Goal: Information Seeking & Learning: Learn about a topic

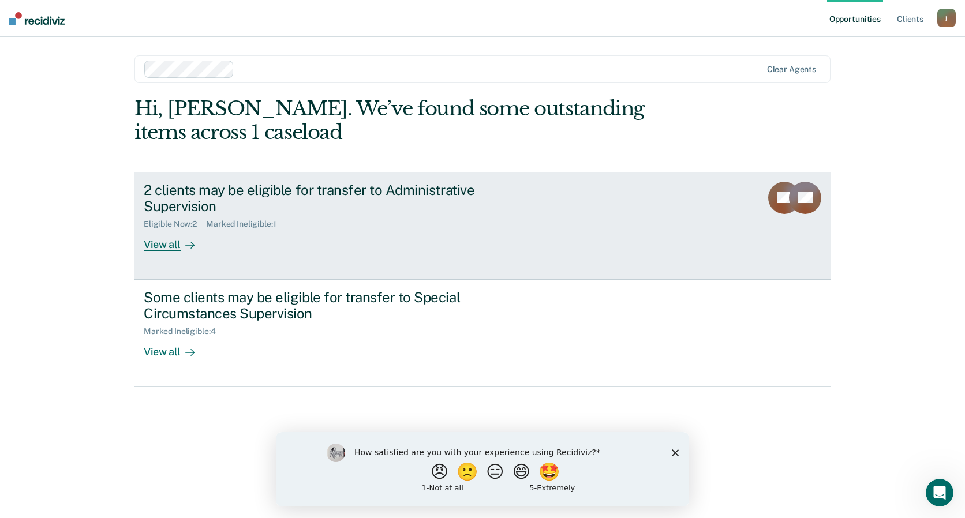
click at [153, 232] on div "View all" at bounding box center [176, 240] width 65 height 23
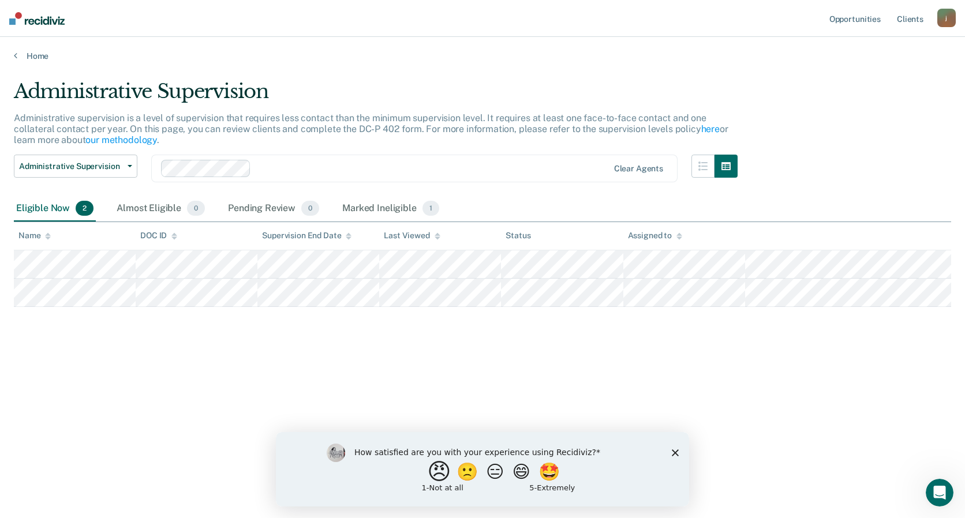
click at [435, 477] on button "😠" at bounding box center [440, 471] width 27 height 23
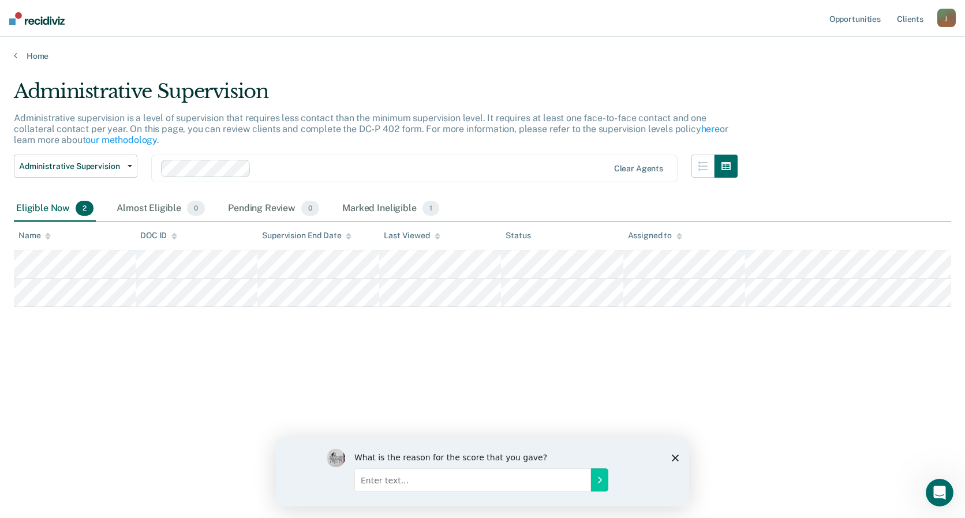
click at [487, 480] on input "Enter text..." at bounding box center [473, 479] width 237 height 23
click at [605, 480] on button "Submit your response" at bounding box center [599, 479] width 17 height 23
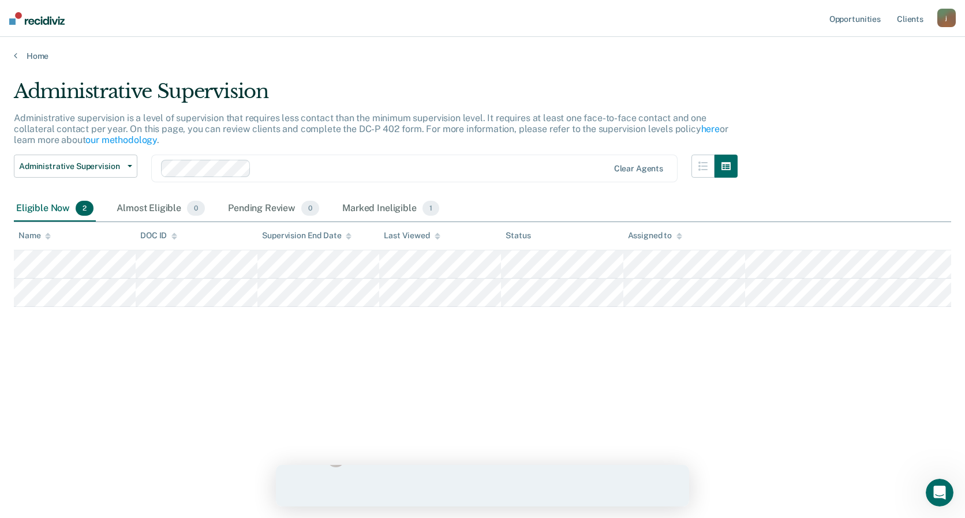
click at [605, 488] on div "What is the reason for the score that you gave?" at bounding box center [483, 472] width 312 height 46
click at [677, 481] on div "Your feedback helps us keep improving. Thank you!" at bounding box center [482, 486] width 413 height 42
click at [676, 484] on icon "Close survey" at bounding box center [675, 486] width 7 height 7
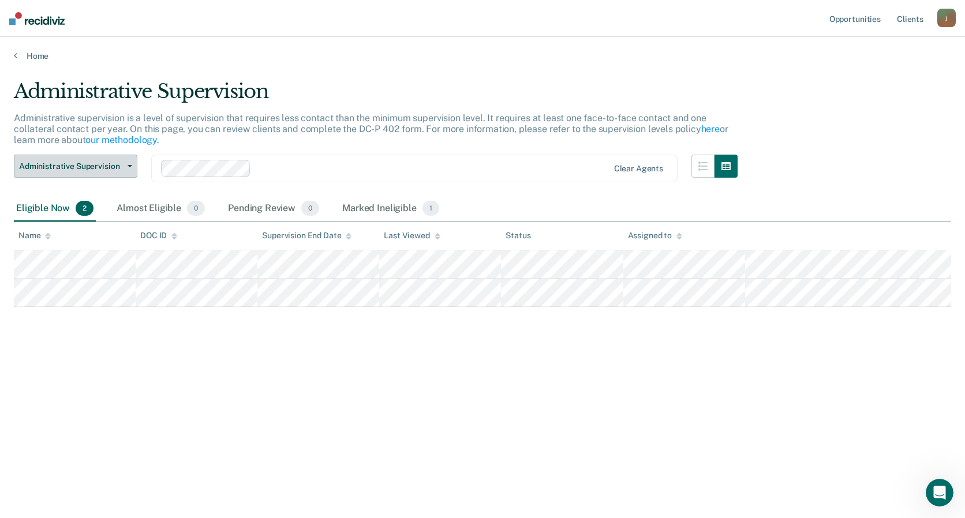
click at [35, 174] on button "Administrative Supervision" at bounding box center [76, 166] width 124 height 23
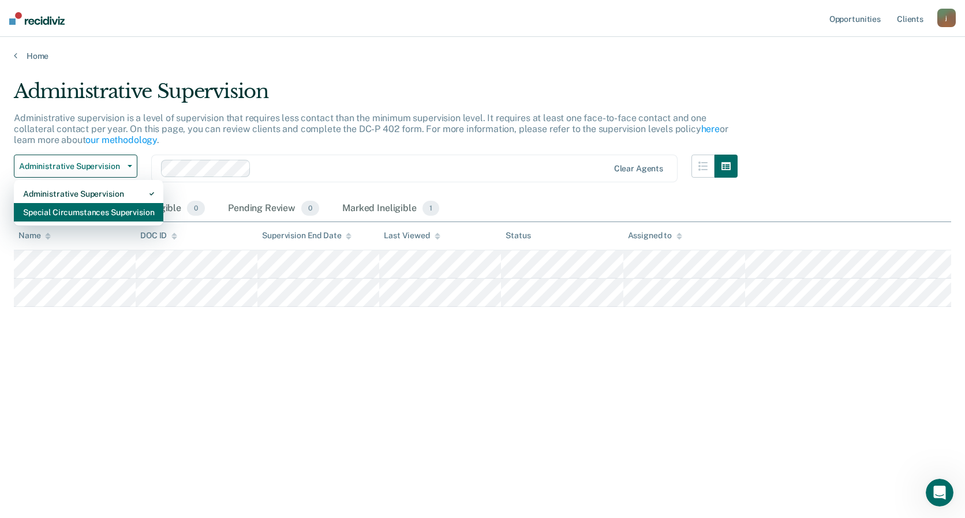
click at [59, 208] on div "Special Circumstances Supervision" at bounding box center [88, 212] width 131 height 18
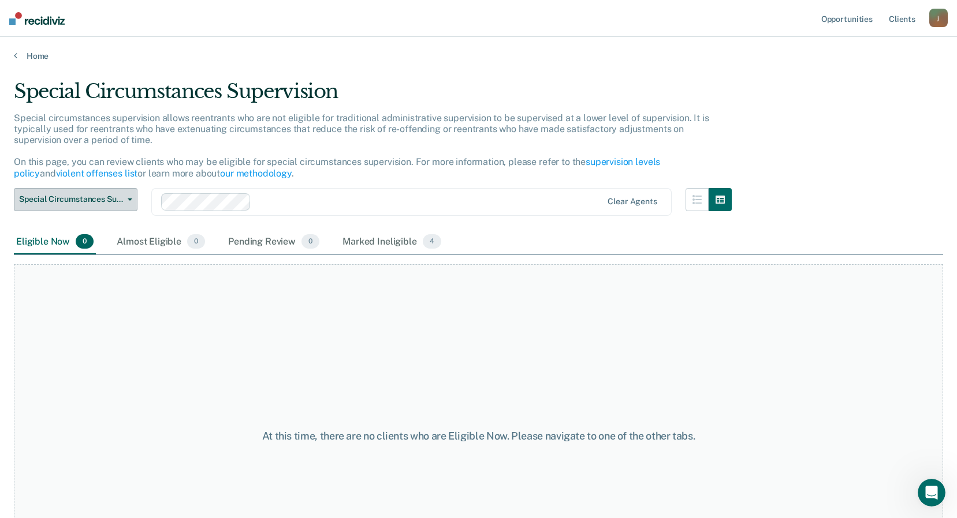
click at [58, 199] on span "Special Circumstances Supervision" at bounding box center [71, 200] width 104 height 10
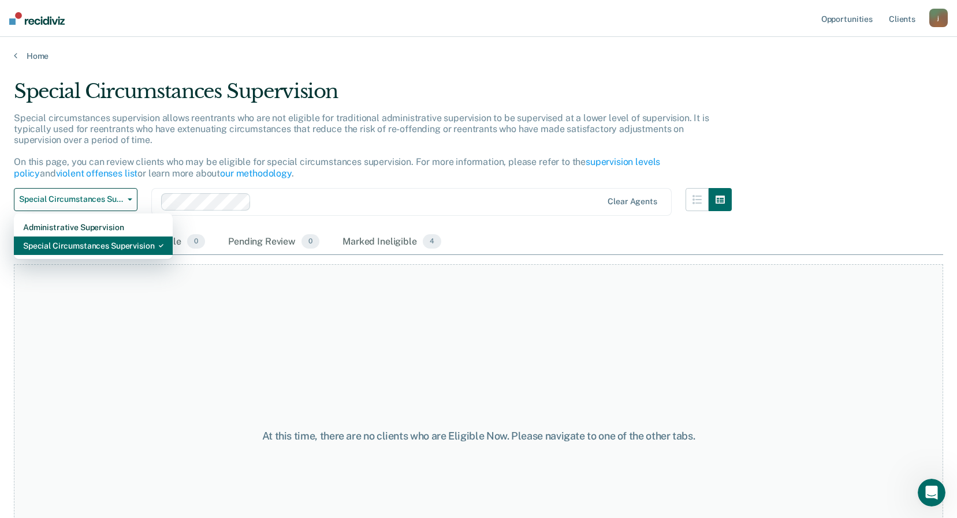
click at [76, 242] on div "Special Circumstances Supervision" at bounding box center [93, 246] width 140 height 18
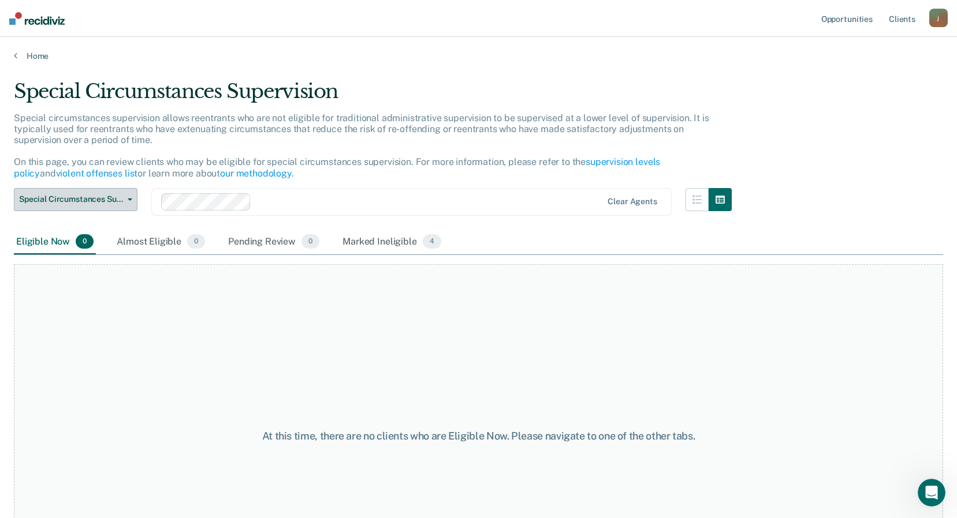
click at [102, 197] on span "Special Circumstances Supervision" at bounding box center [71, 200] width 104 height 10
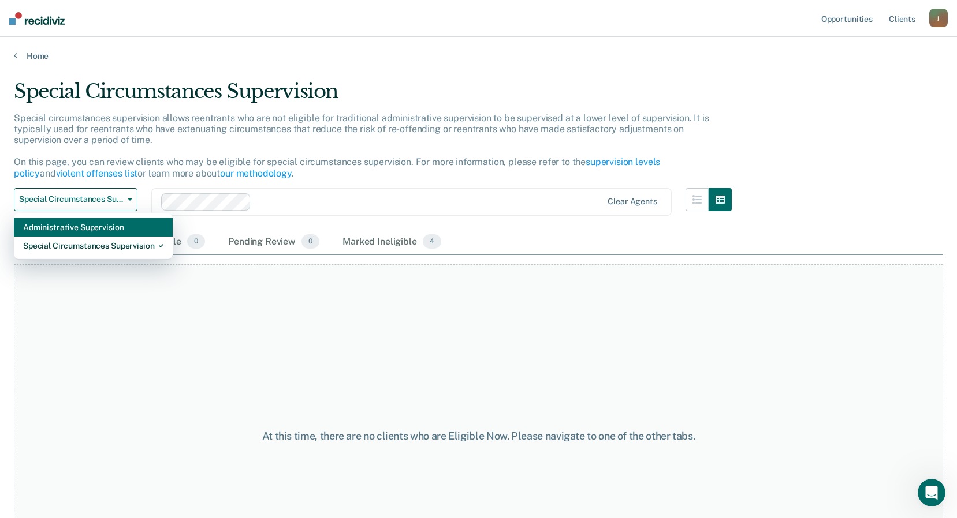
click at [100, 222] on div "Administrative Supervision" at bounding box center [93, 227] width 140 height 18
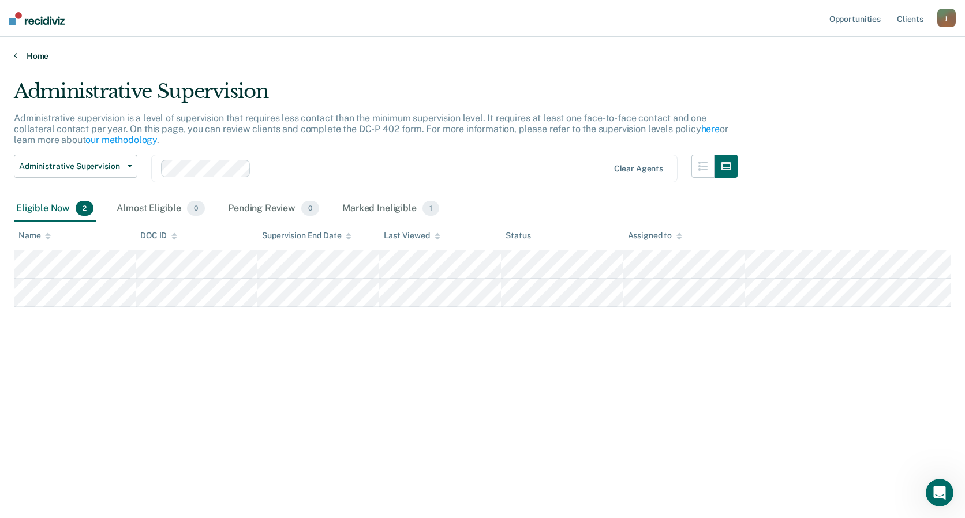
click at [35, 58] on link "Home" at bounding box center [483, 56] width 938 height 10
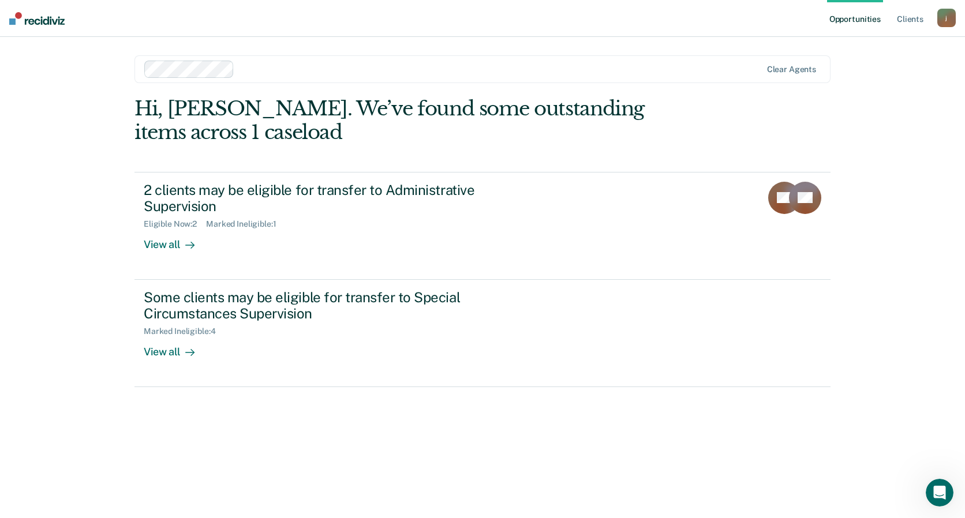
click at [953, 13] on div "j" at bounding box center [947, 18] width 18 height 18
click at [886, 45] on link "Profile" at bounding box center [900, 47] width 93 height 10
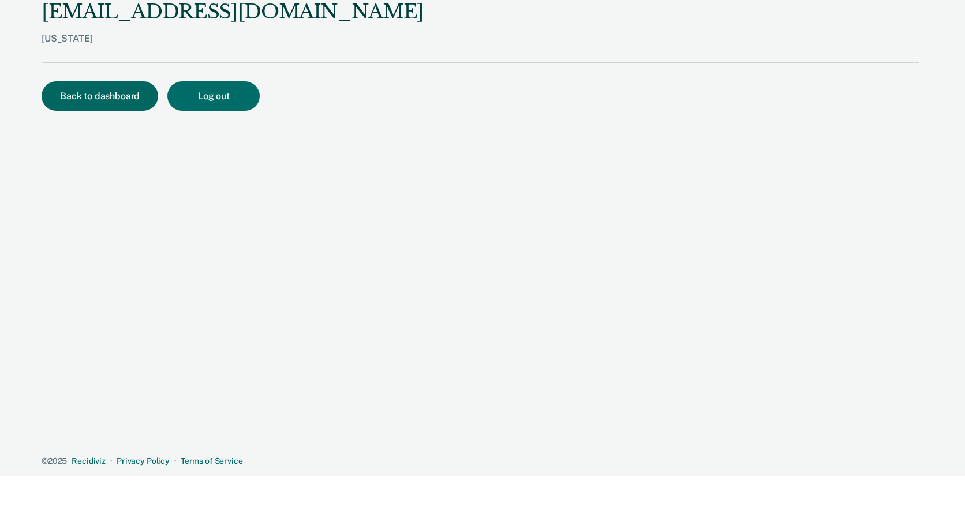
click at [115, 97] on button "Back to dashboard" at bounding box center [100, 95] width 117 height 29
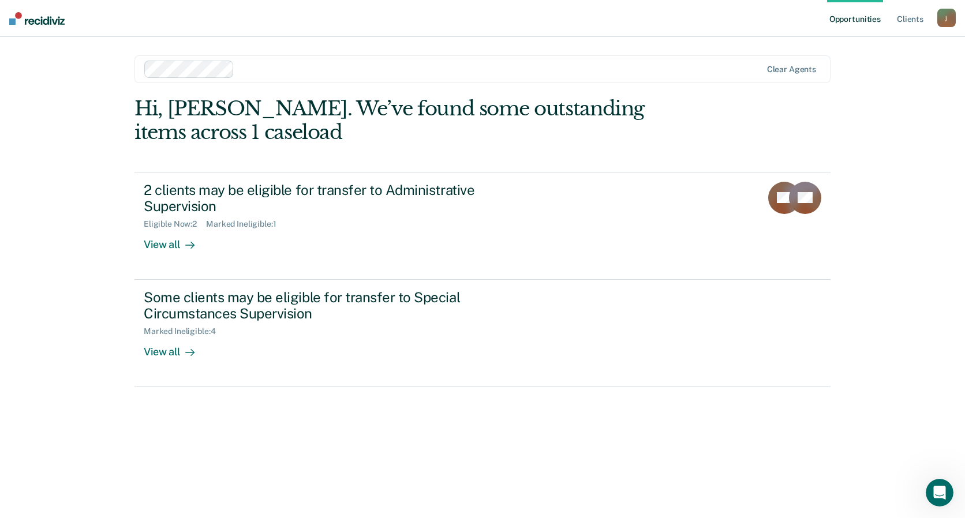
click at [882, 21] on link "Opportunities" at bounding box center [855, 18] width 56 height 37
click at [872, 19] on link "Opportunities" at bounding box center [855, 18] width 56 height 37
click at [913, 24] on link "Client s" at bounding box center [910, 18] width 31 height 37
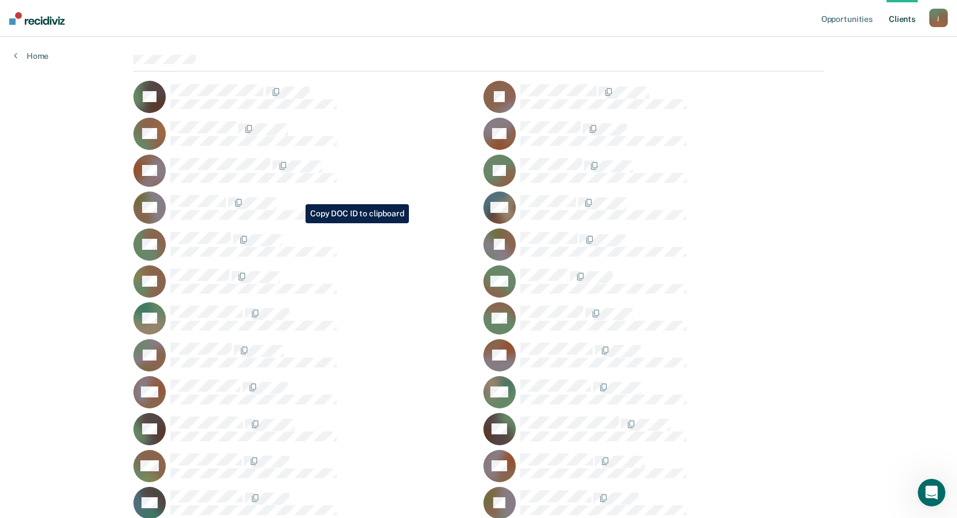
scroll to position [115, 0]
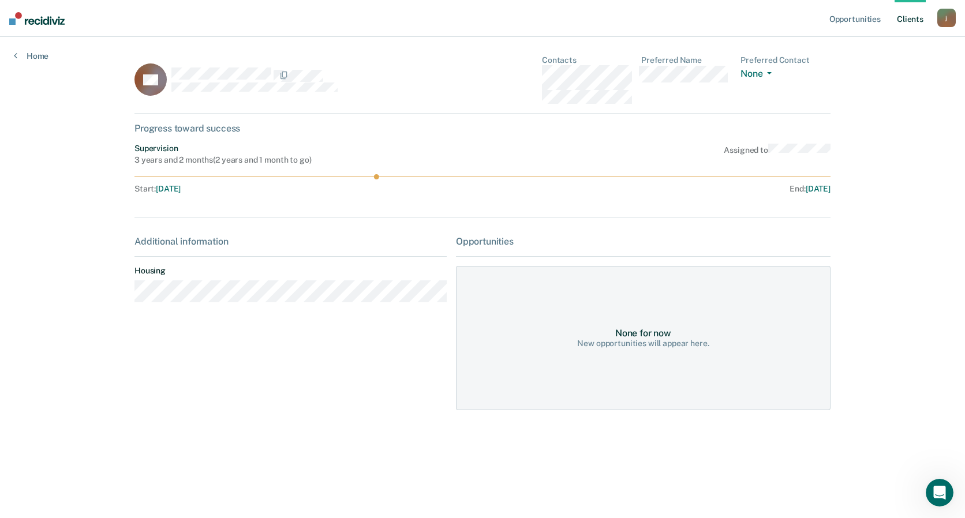
click at [378, 178] on circle at bounding box center [376, 176] width 5 height 5
click at [635, 348] on div "New opportunities will appear here." at bounding box center [643, 344] width 132 height 10
click at [950, 23] on div "j" at bounding box center [947, 18] width 18 height 18
click at [772, 73] on button "None" at bounding box center [759, 74] width 36 height 13
click at [772, 73] on icon "button" at bounding box center [769, 73] width 5 height 2
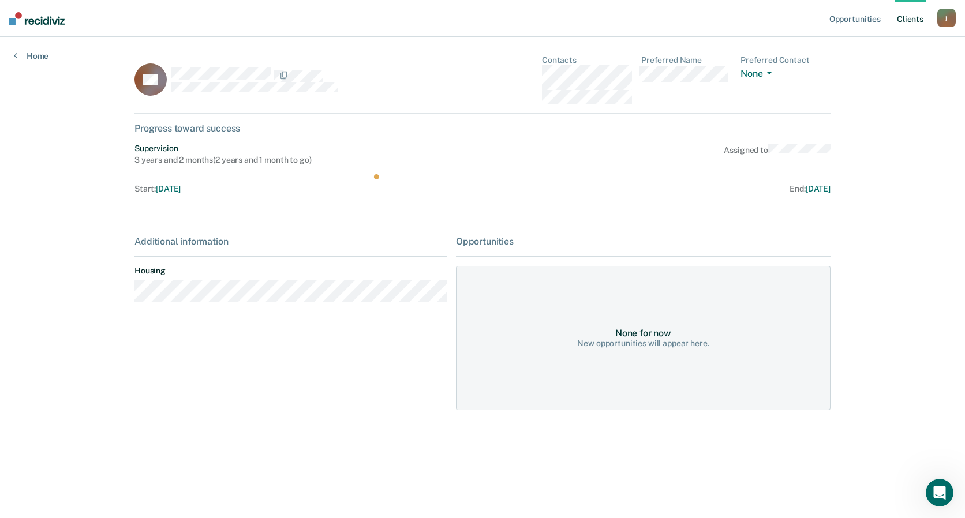
click at [489, 236] on div "Opportunities" at bounding box center [643, 241] width 375 height 11
click at [527, 324] on div "None for now New opportunities will appear here." at bounding box center [643, 338] width 375 height 144
drag, startPoint x: 557, startPoint y: 329, endPoint x: 279, endPoint y: 278, distance: 281.8
click at [279, 279] on dl "Housing" at bounding box center [291, 284] width 312 height 36
click at [212, 160] on div "3 years and 2 months ( 2 years and 1 month to go )" at bounding box center [223, 160] width 177 height 10
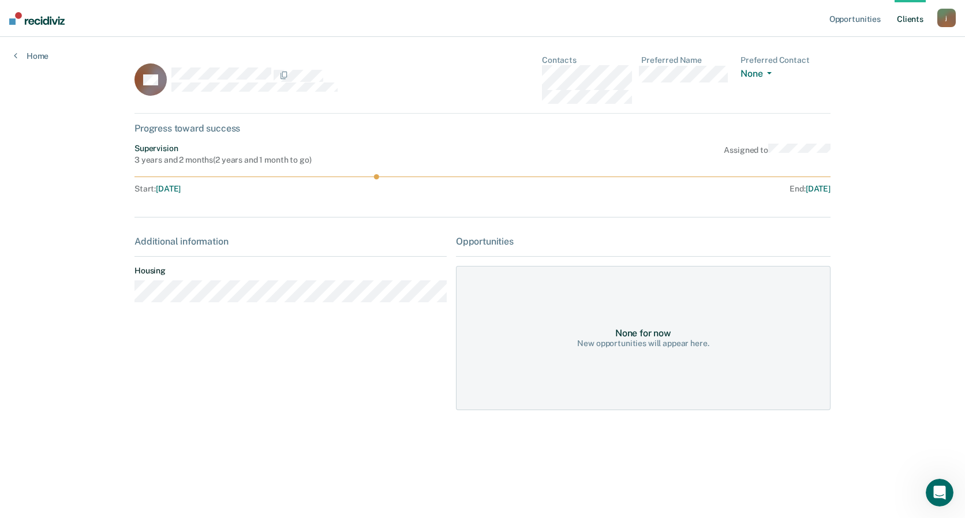
click at [172, 196] on div at bounding box center [483, 196] width 696 height 5
click at [173, 193] on span "[DATE]" at bounding box center [168, 188] width 25 height 9
drag, startPoint x: 379, startPoint y: 180, endPoint x: 409, endPoint y: 179, distance: 30.0
click at [409, 179] on div "Supervision 3 years and 2 months ( 2 years and 1 month to go ) Assigned to Star…" at bounding box center [483, 171] width 696 height 55
click at [225, 67] on div "CB" at bounding box center [291, 79] width 312 height 48
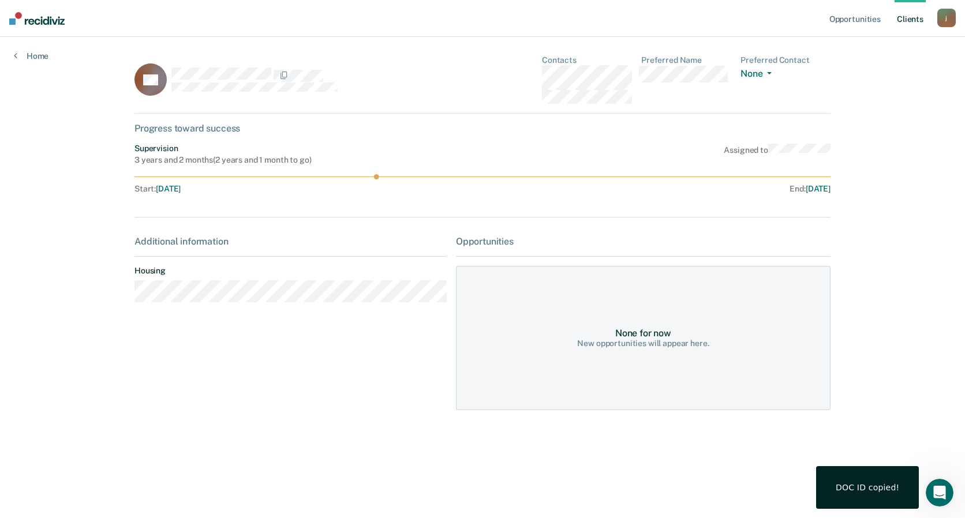
click at [867, 494] on div "DOC ID copied!" at bounding box center [867, 488] width 103 height 43
click at [934, 493] on icon "Open Intercom Messenger" at bounding box center [938, 491] width 19 height 19
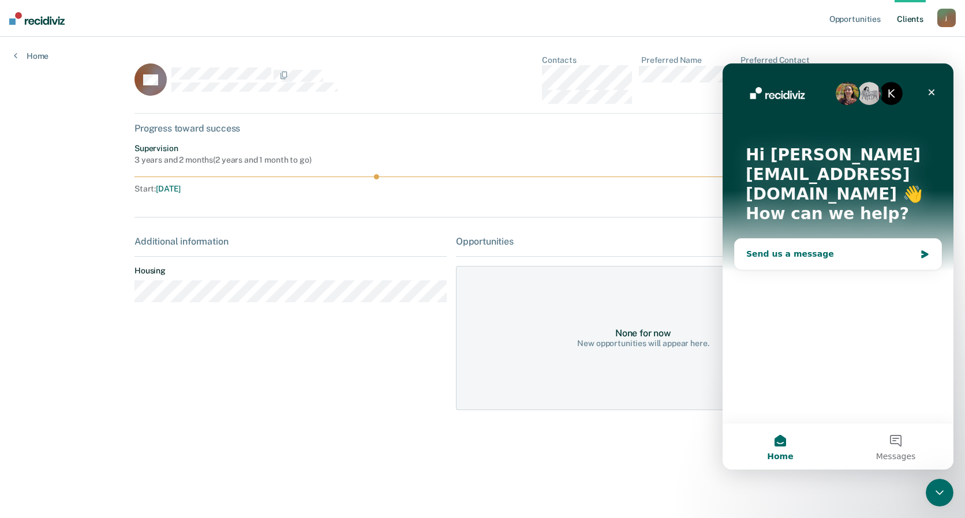
click at [797, 248] on div "Send us a message" at bounding box center [831, 254] width 169 height 12
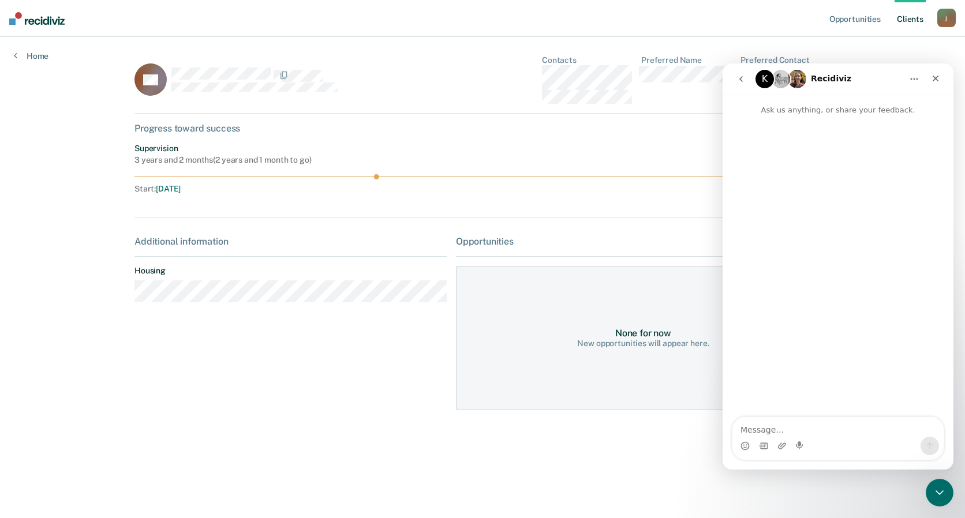
click at [768, 79] on div "K" at bounding box center [765, 79] width 18 height 18
click at [801, 80] on img "Intercom messenger" at bounding box center [797, 79] width 18 height 18
click at [943, 80] on div "Close" at bounding box center [936, 78] width 21 height 21
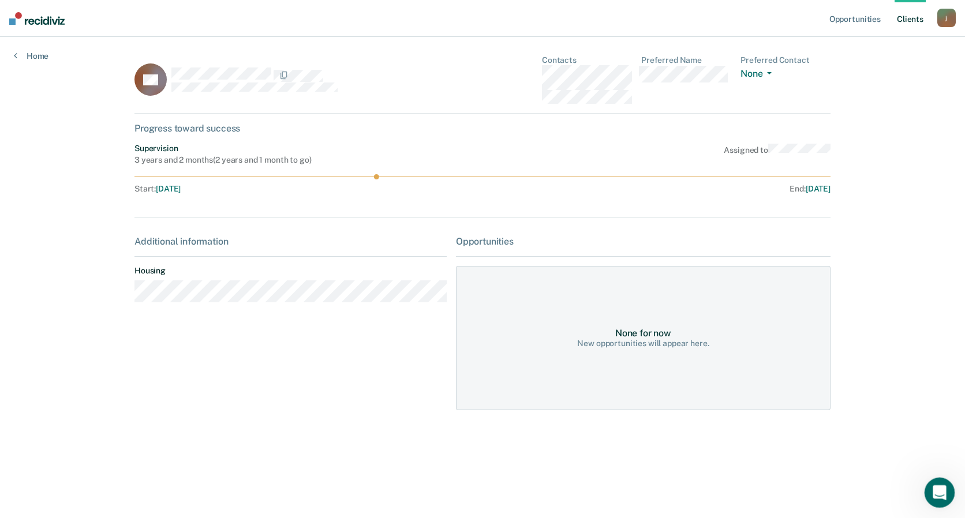
click at [941, 490] on icon "Open Intercom Messenger" at bounding box center [938, 491] width 19 height 19
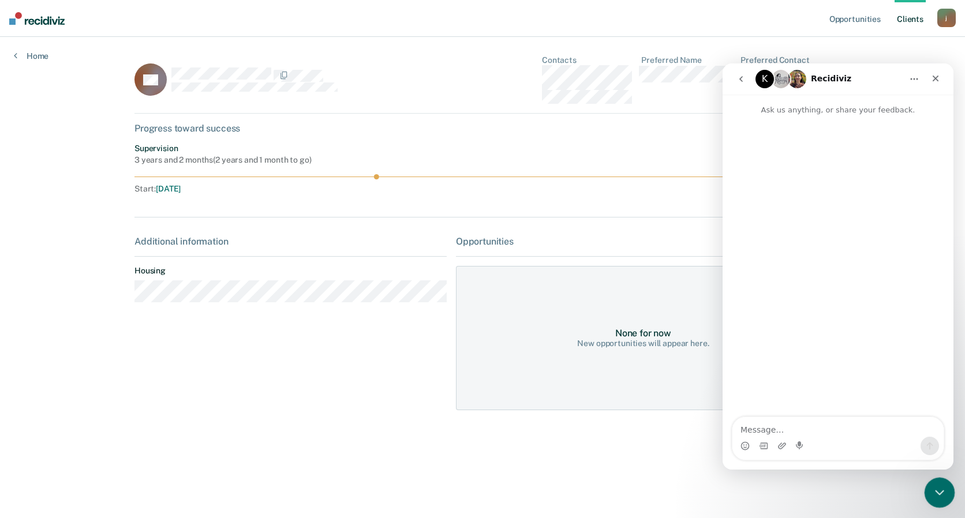
click at [941, 490] on icon "Close Intercom Messenger" at bounding box center [938, 491] width 8 height 5
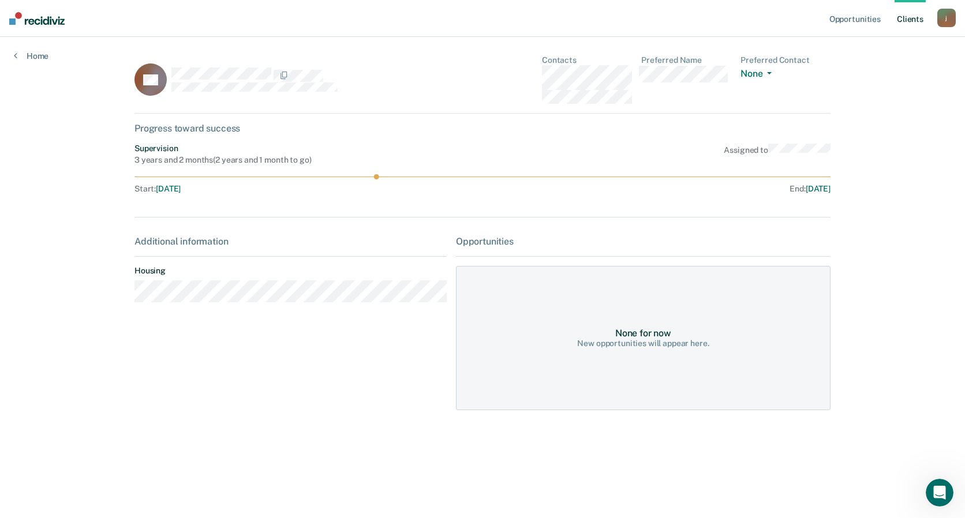
click at [946, 11] on div "j" at bounding box center [947, 18] width 18 height 18
click at [847, 18] on link "Opportunities" at bounding box center [855, 18] width 56 height 37
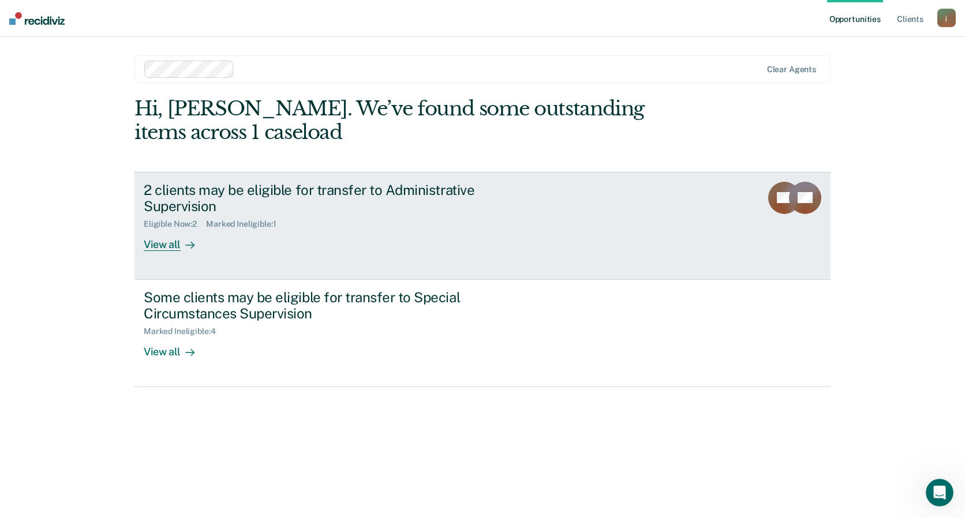
click at [428, 215] on div "Eligible Now : 2 Marked Ineligible : 1" at bounding box center [346, 222] width 405 height 14
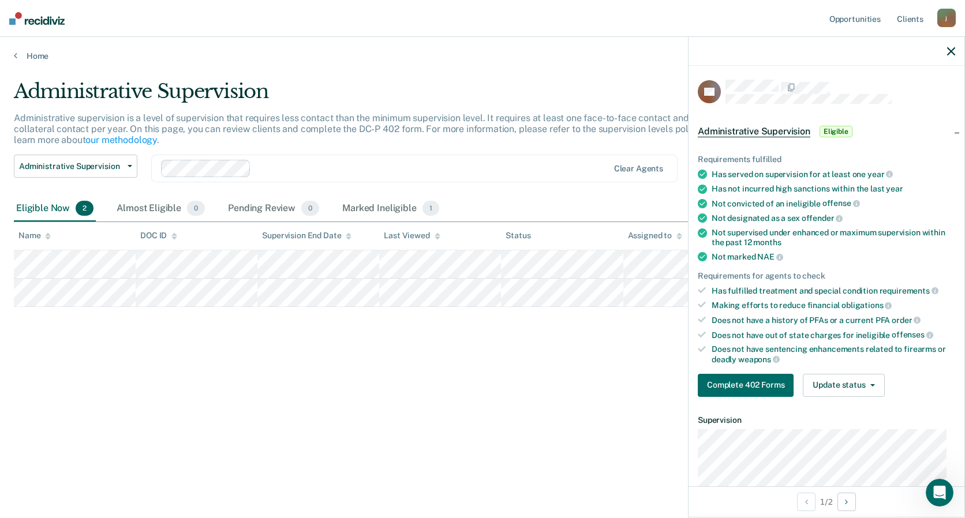
drag, startPoint x: 87, startPoint y: 371, endPoint x: 94, endPoint y: 375, distance: 7.5
click at [93, 375] on div "Administrative Supervision Administrative supervision is a level of supervision…" at bounding box center [483, 256] width 938 height 352
